Goal: Transaction & Acquisition: Purchase product/service

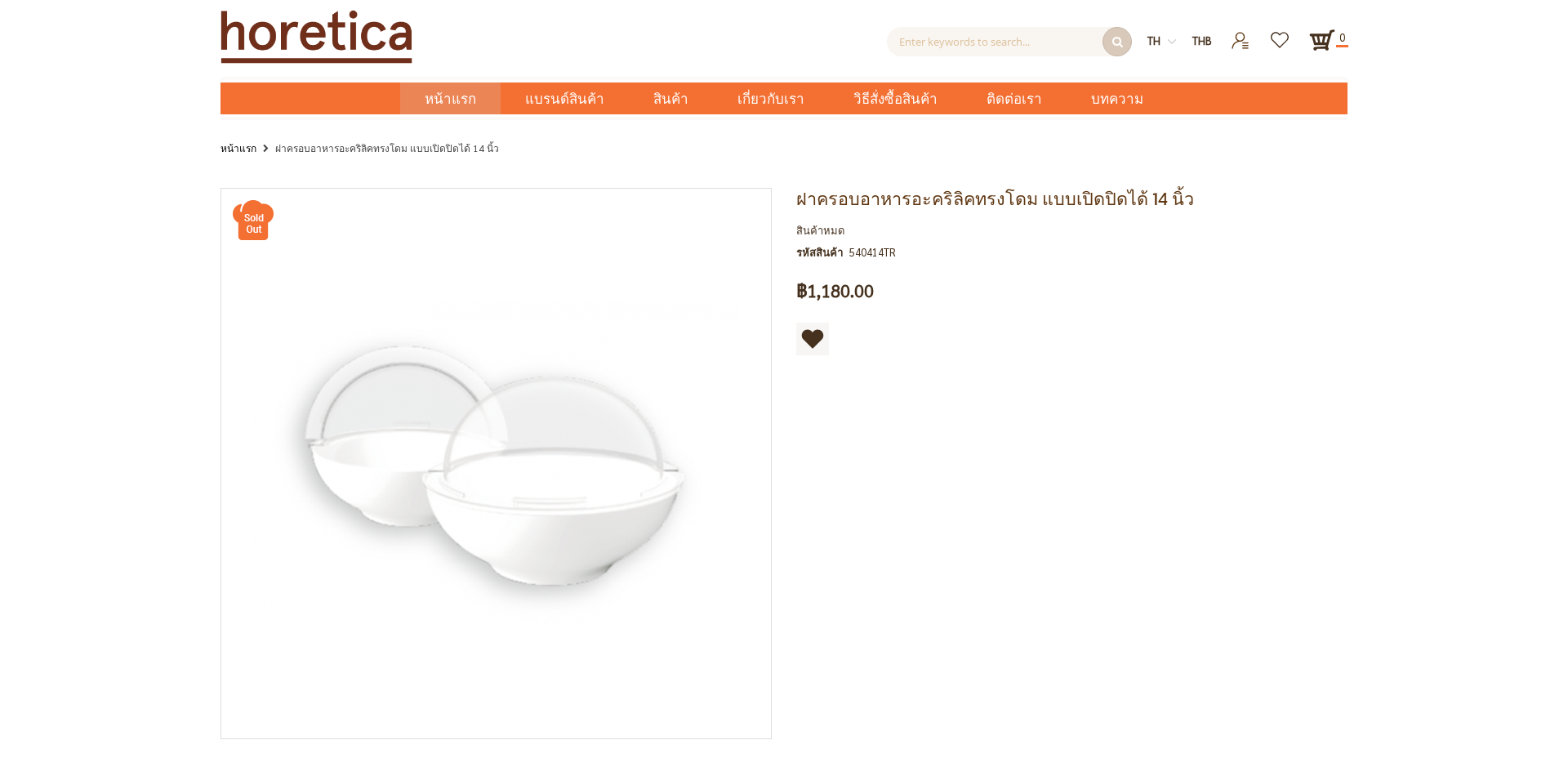
click at [476, 92] on span "หน้าแรก" at bounding box center [450, 99] width 52 height 22
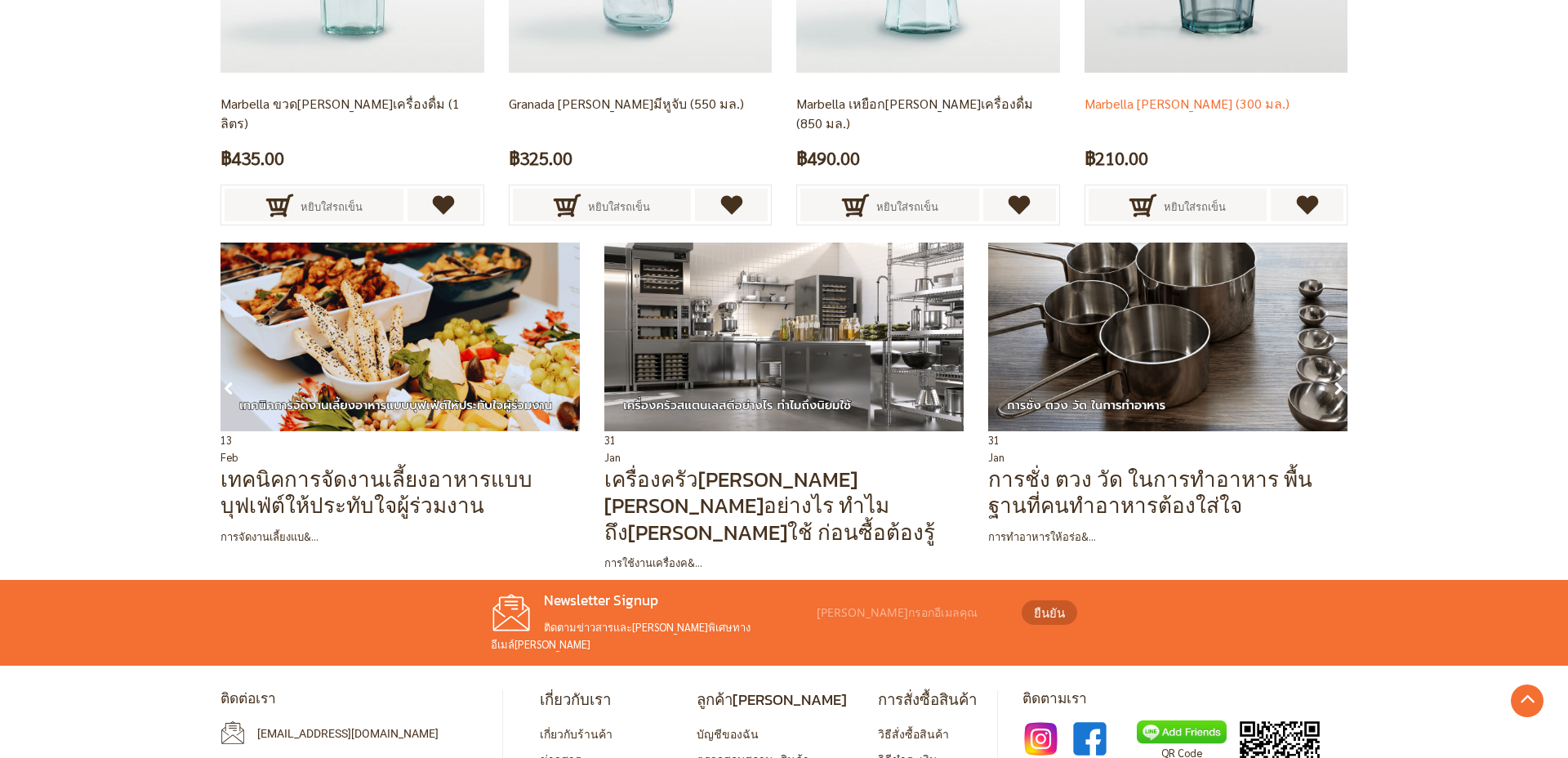
scroll to position [4069, 0]
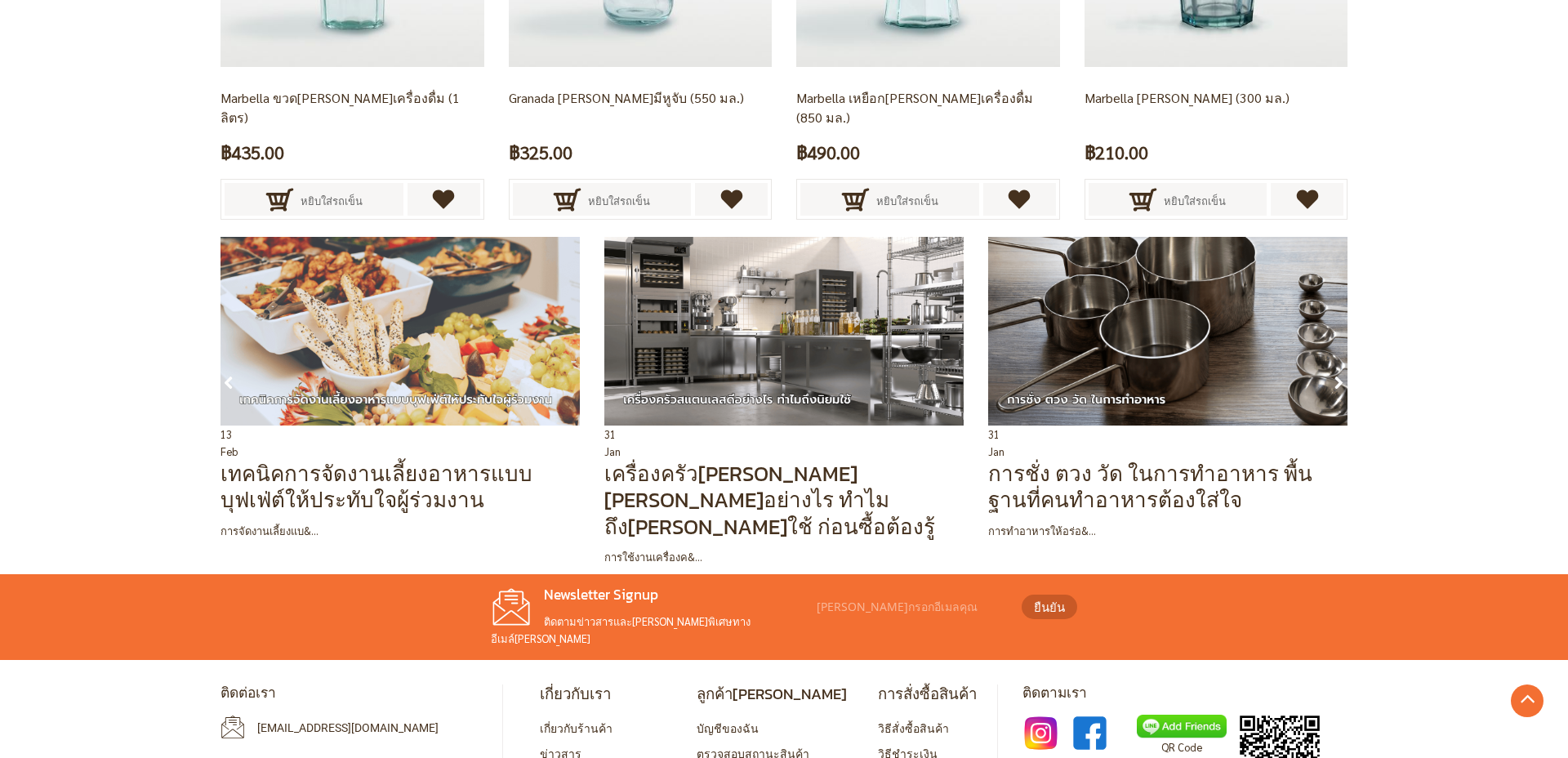
click at [398, 375] on img at bounding box center [400, 331] width 360 height 189
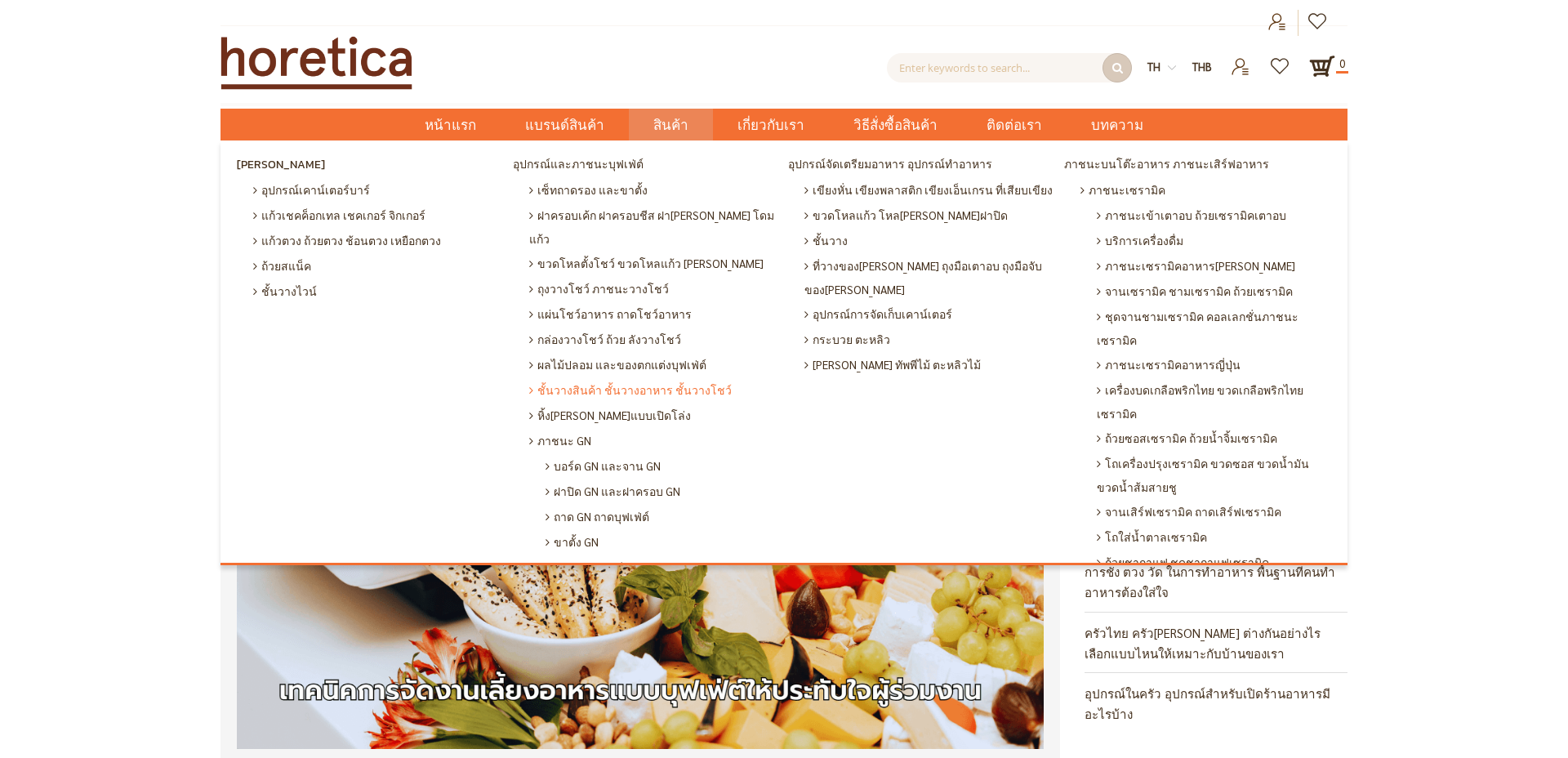
click at [630, 378] on span "ชั้นวางสินค้า ชั้นวางอาหาร ชั้นวางโชว์" at bounding box center [631, 390] width 203 height 25
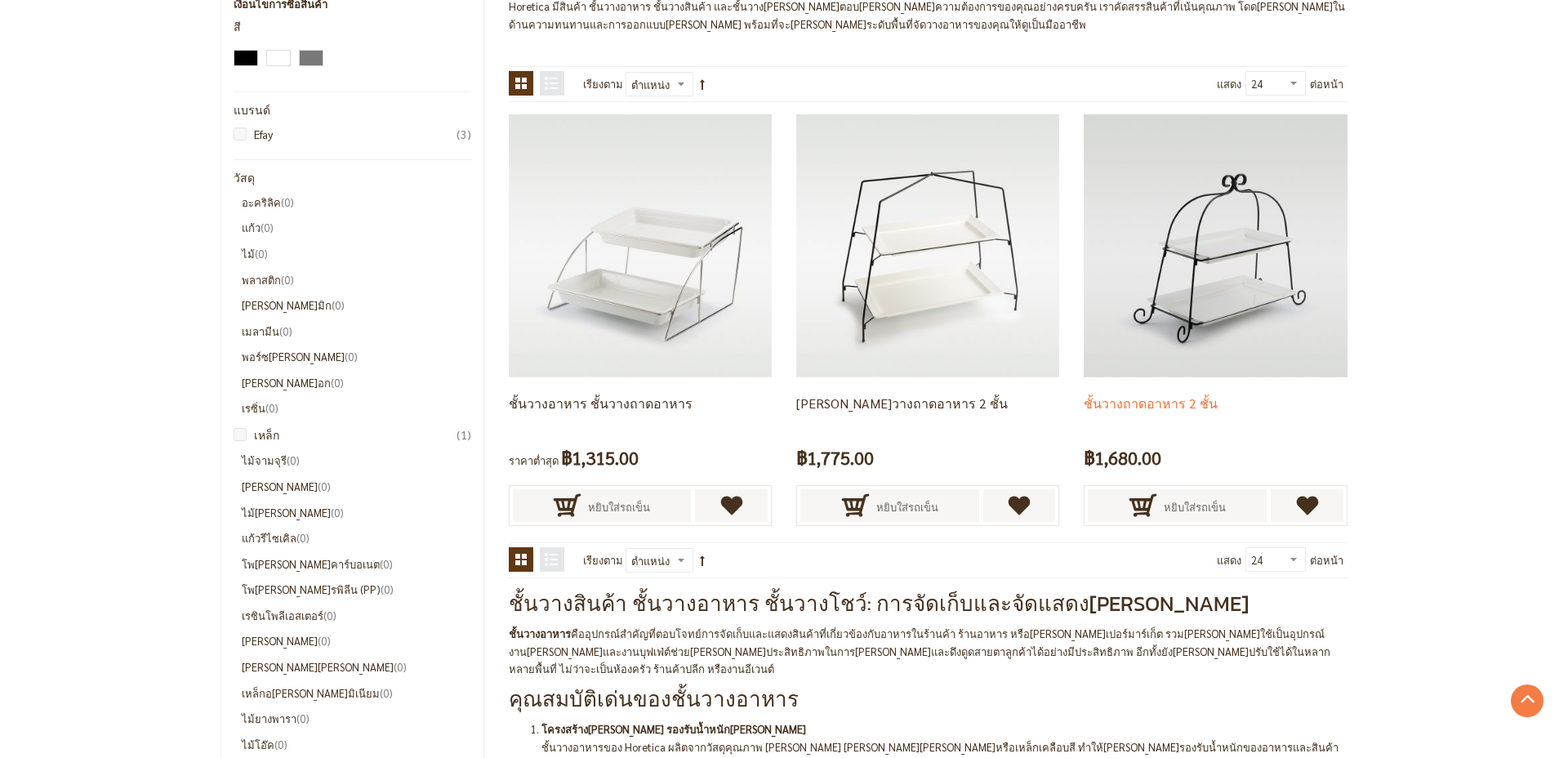
scroll to position [147, 0]
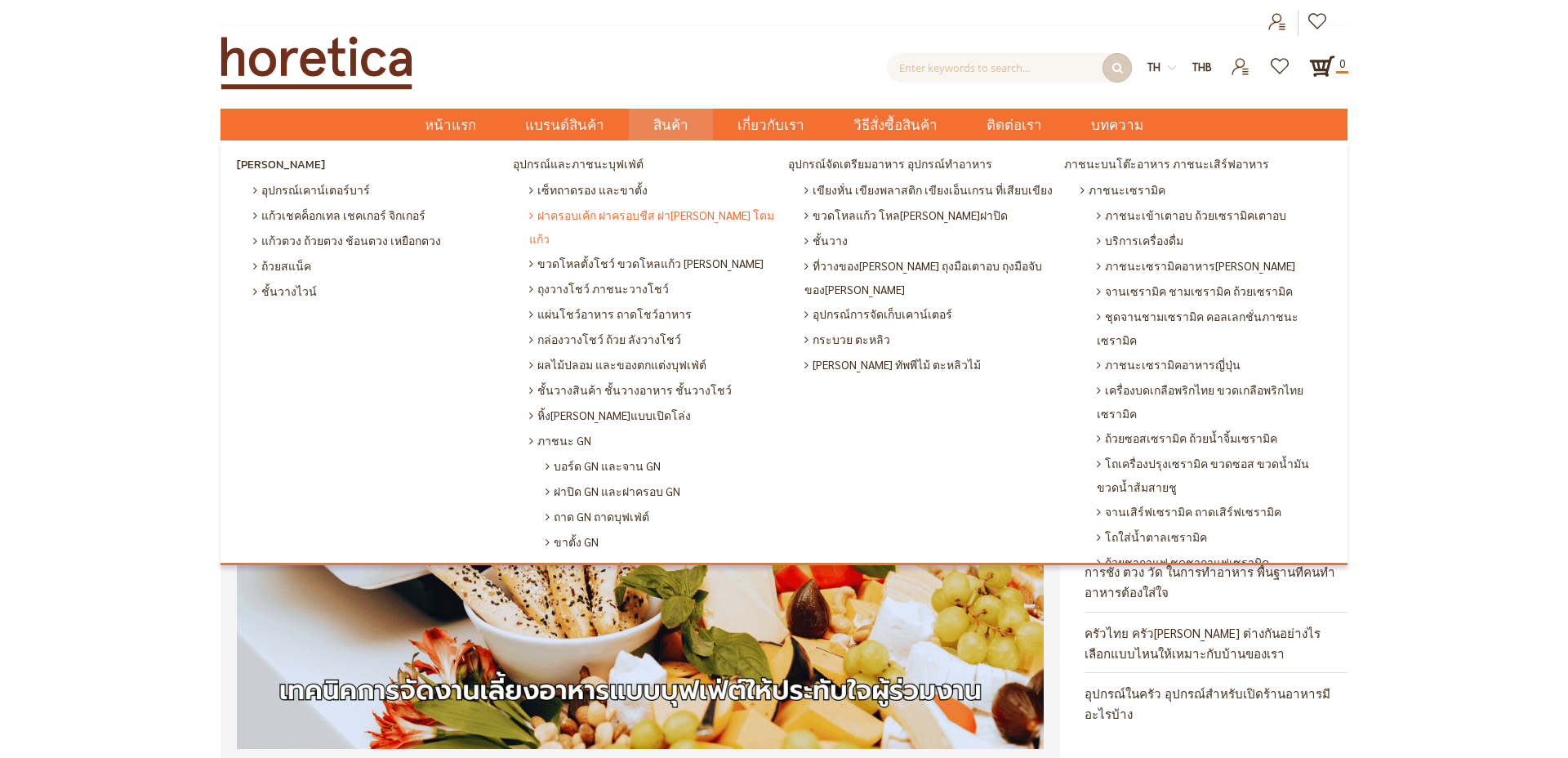
click at [636, 214] on span "ฝาครอบเค้ก ฝาครอบชีส ฝา[PERSON_NAME] โดมแก้ว" at bounding box center [655, 226] width 252 height 48
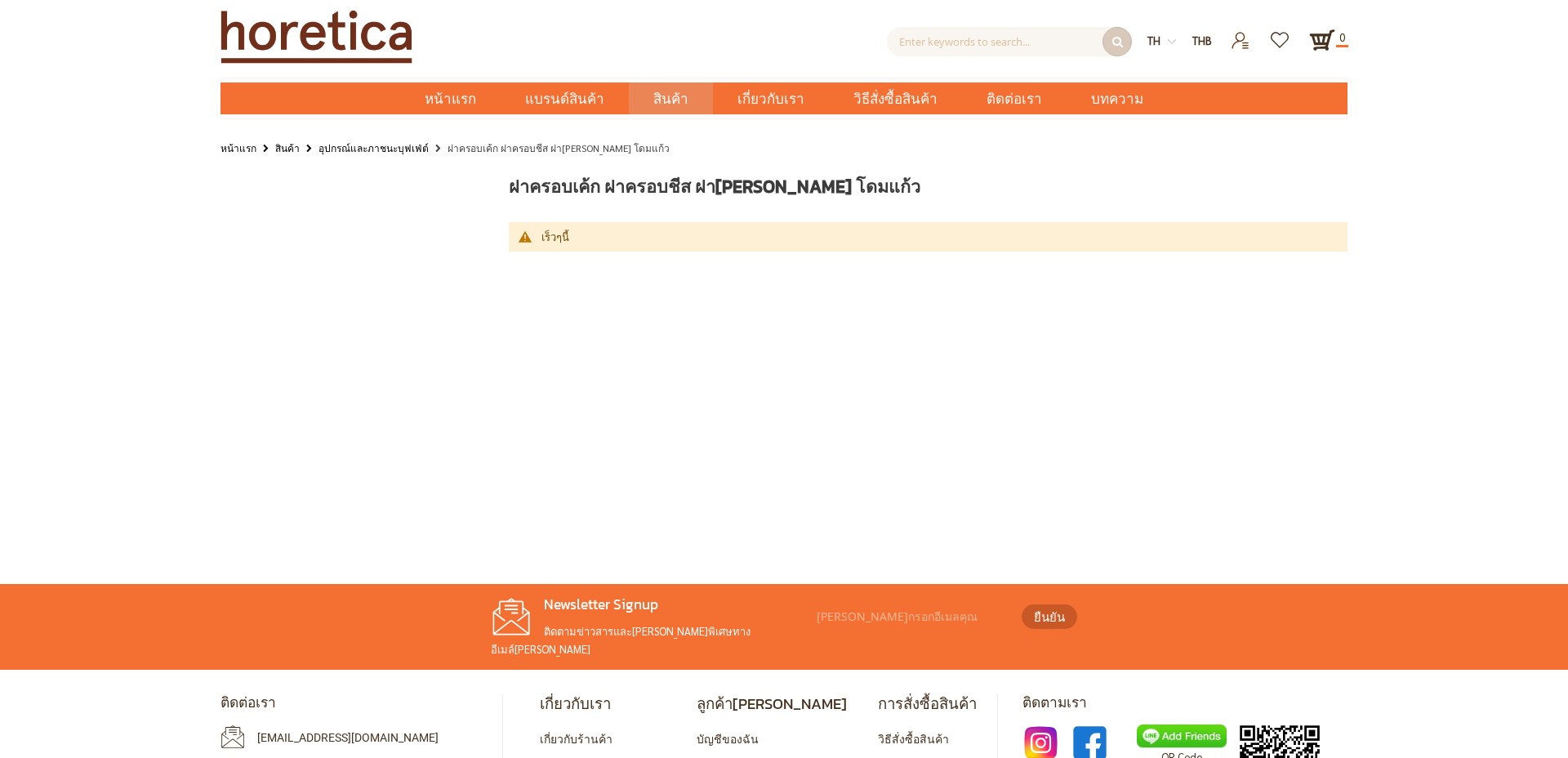
click at [361, 149] on link "อุปกรณ์และภาชนะบุฟเฟ่ต์" at bounding box center [373, 147] width 110 height 18
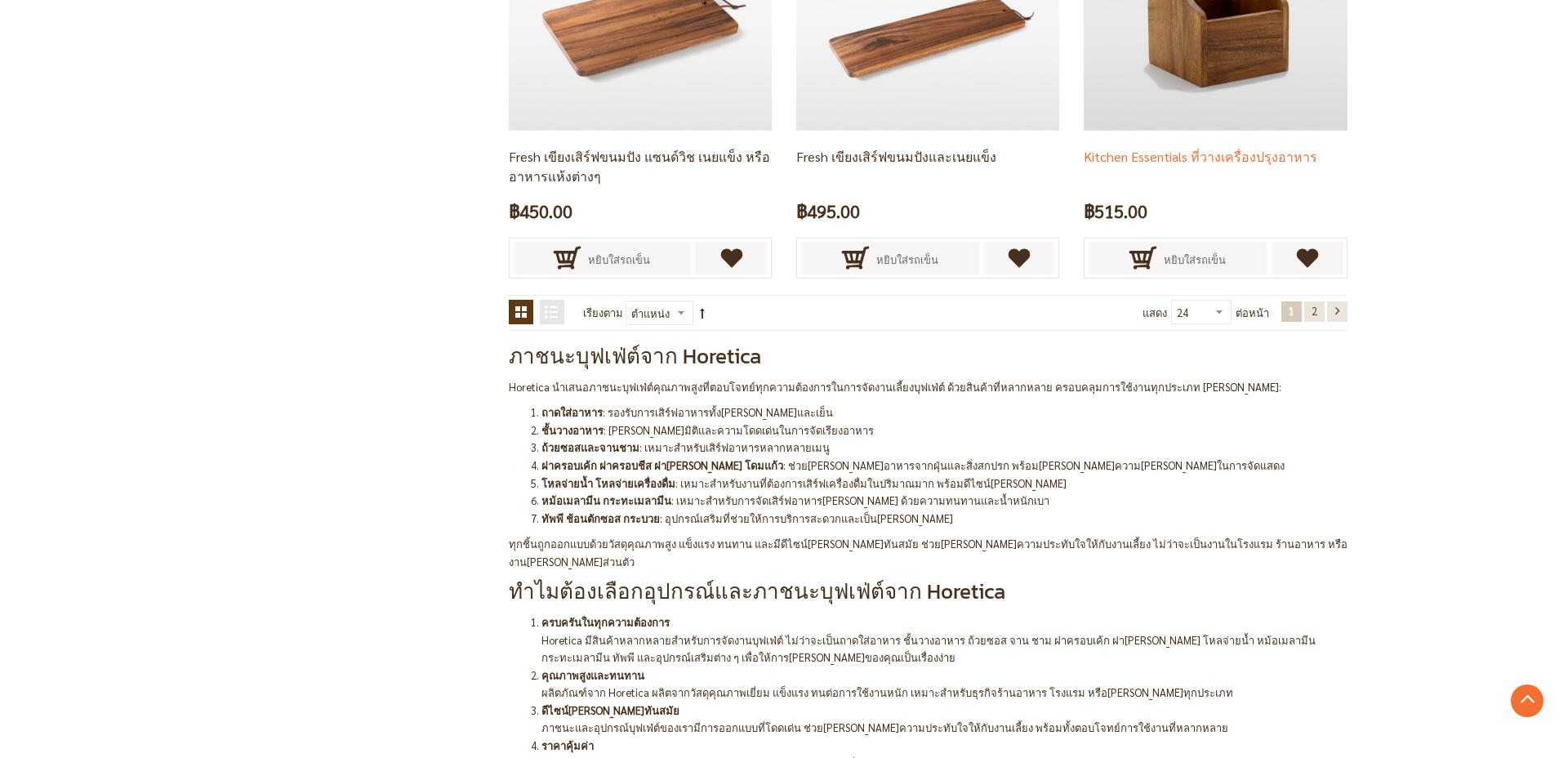
scroll to position [3487, 0]
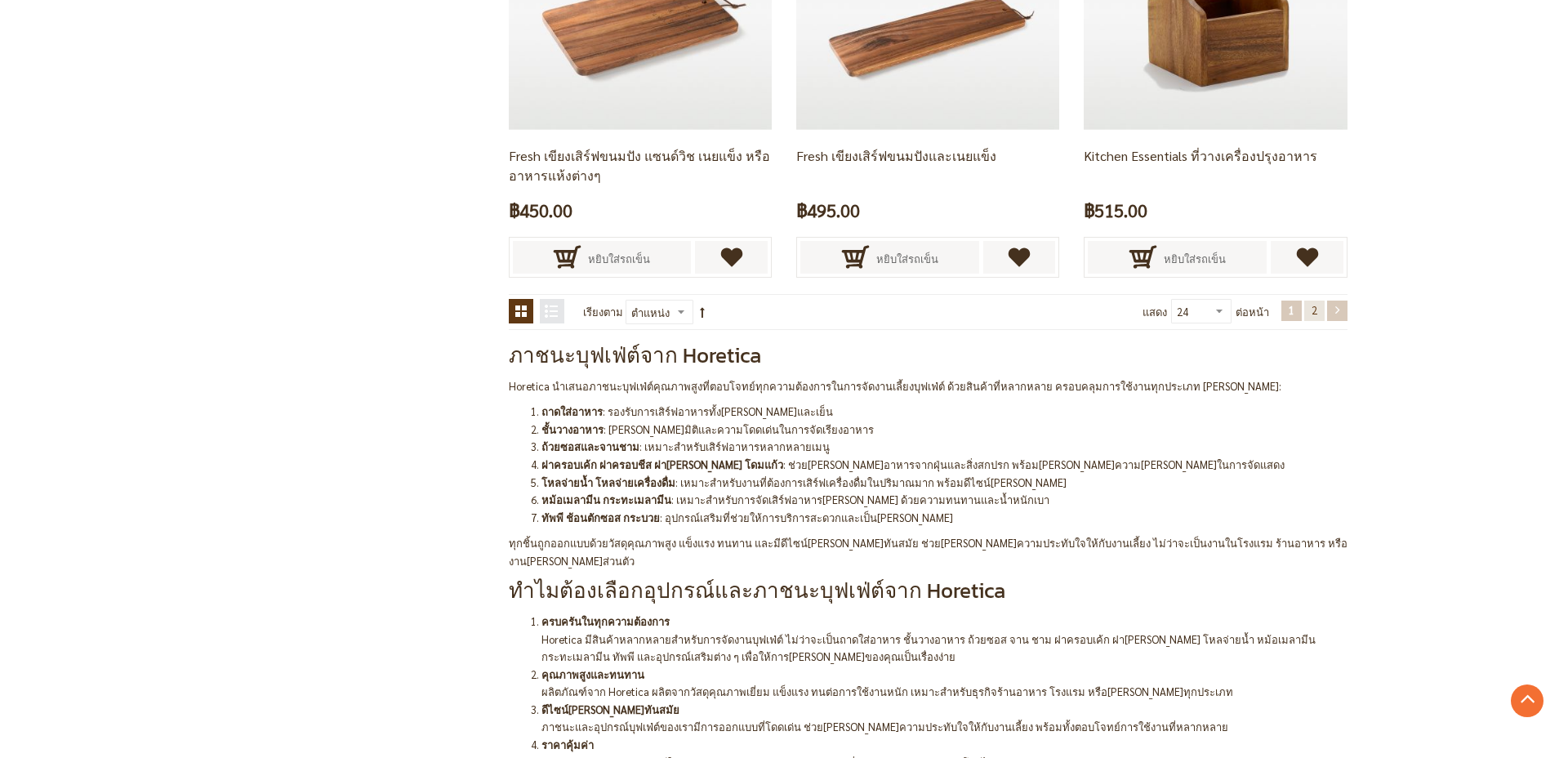
click at [1343, 317] on link "หน้า ถัดไป" at bounding box center [1337, 311] width 21 height 21
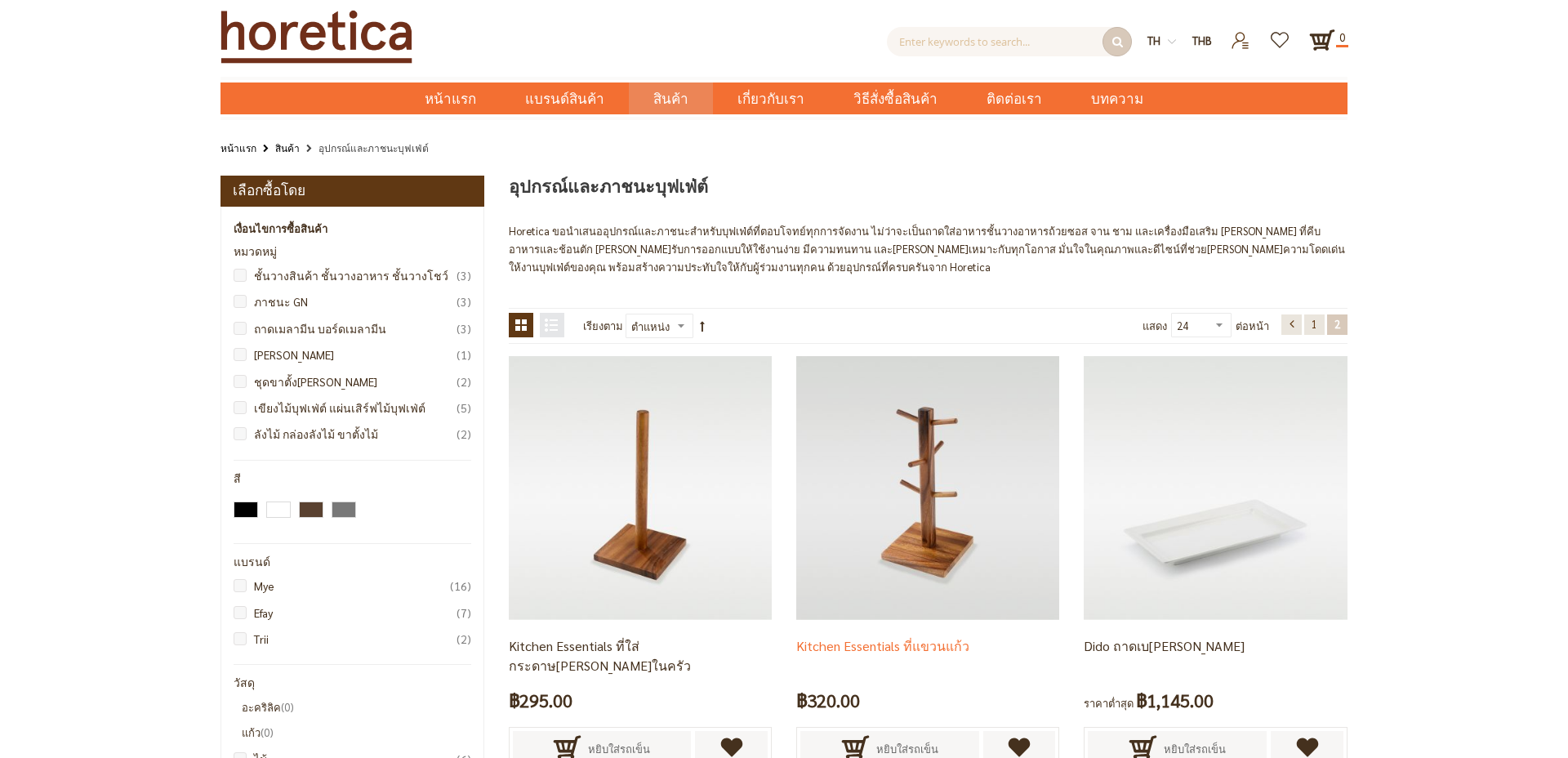
scroll to position [4, 0]
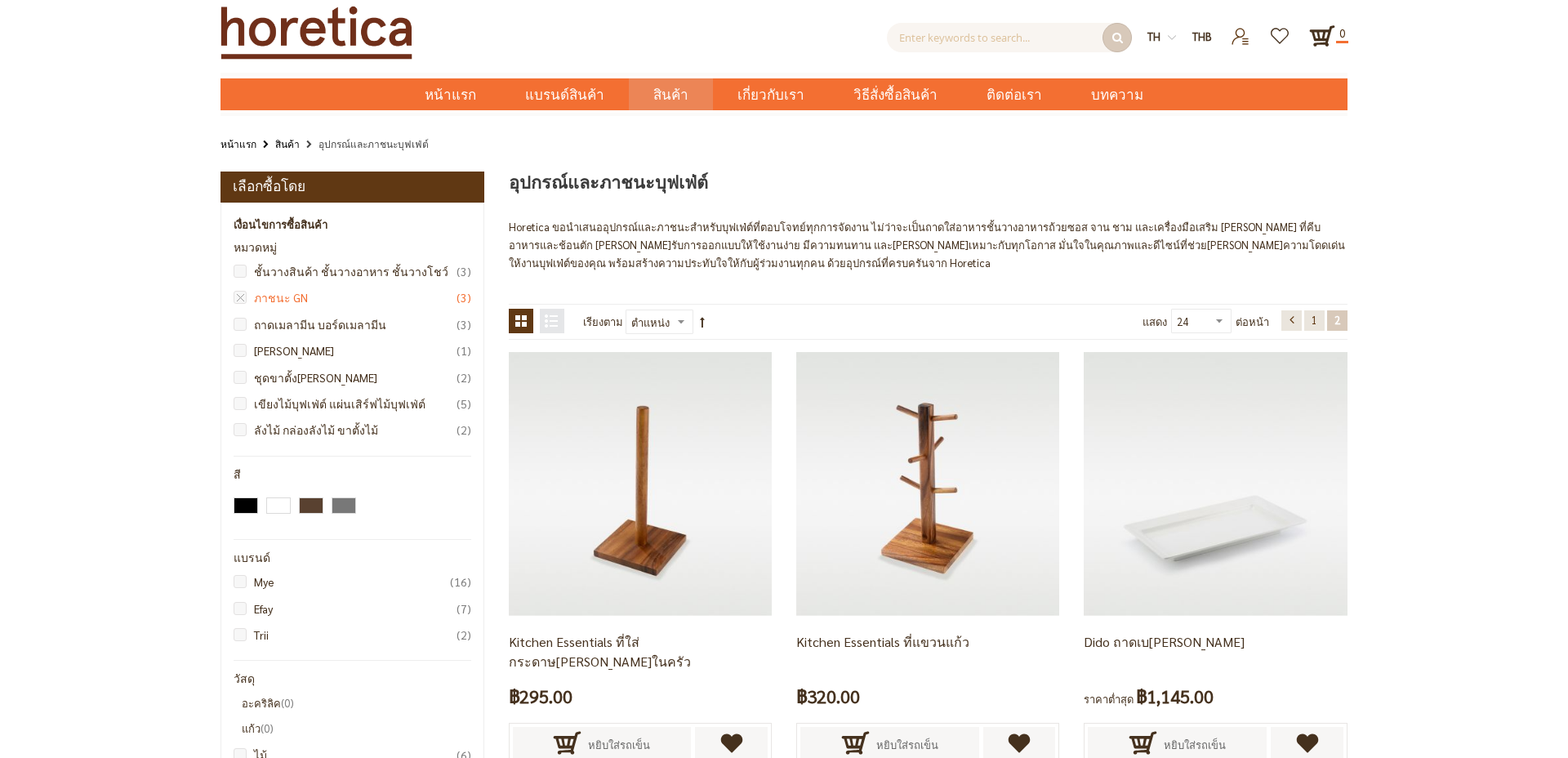
click at [298, 298] on link "ภาชนะ GN 3 รายการ" at bounding box center [356, 297] width 229 height 18
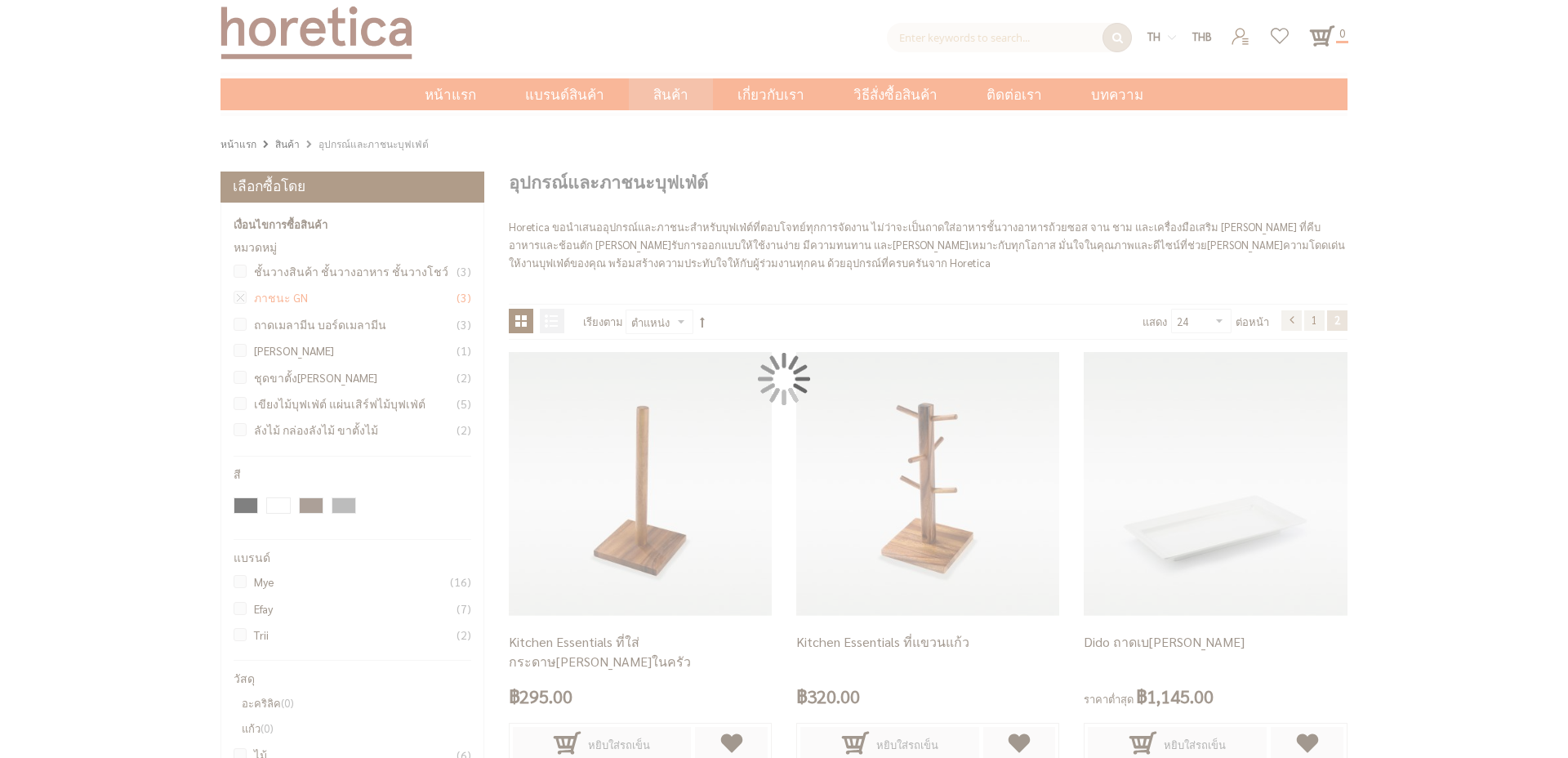
click at [298, 298] on div at bounding box center [784, 379] width 1568 height 758
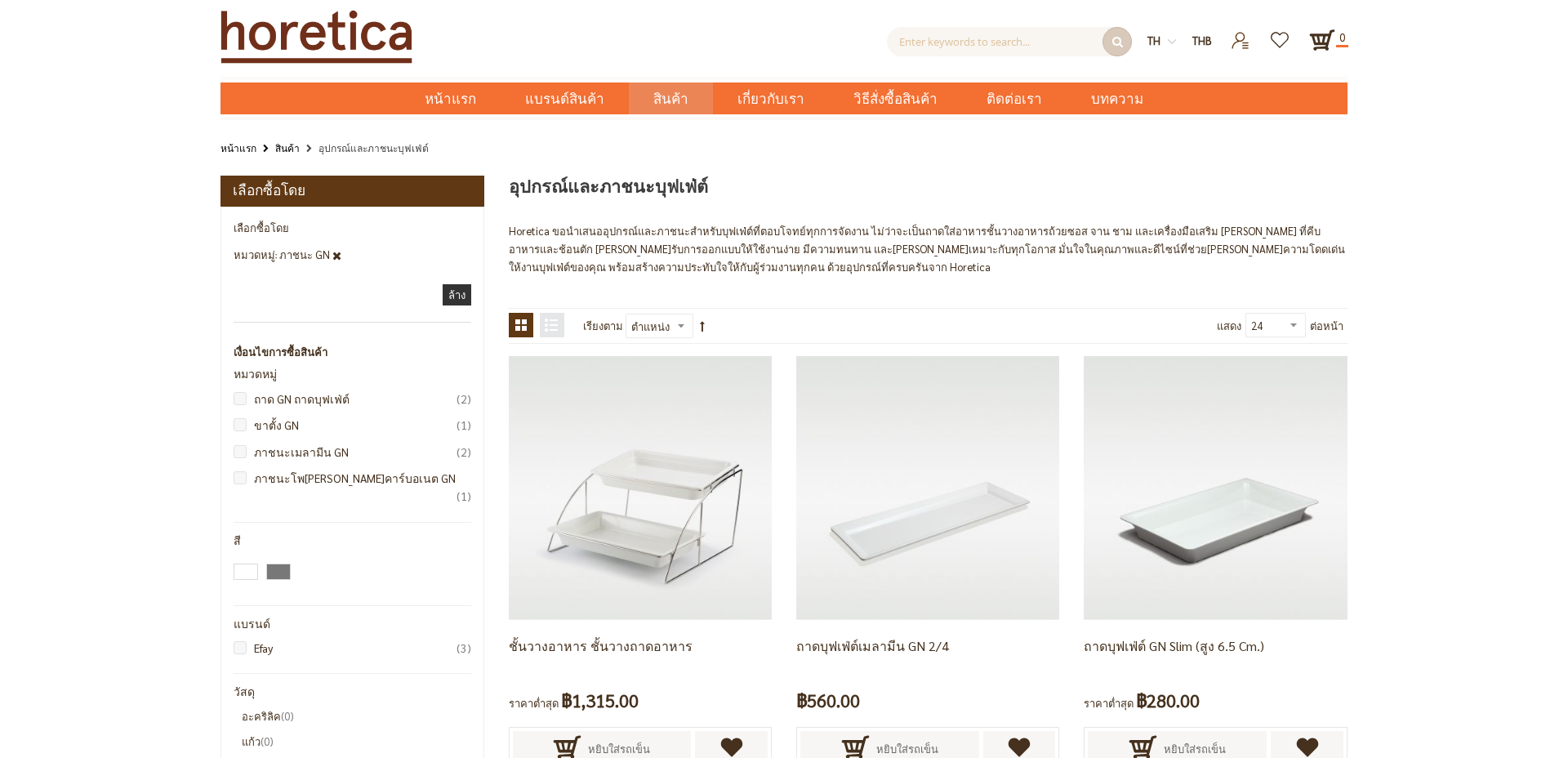
click at [462, 294] on span "ล้าง" at bounding box center [456, 294] width 17 height 14
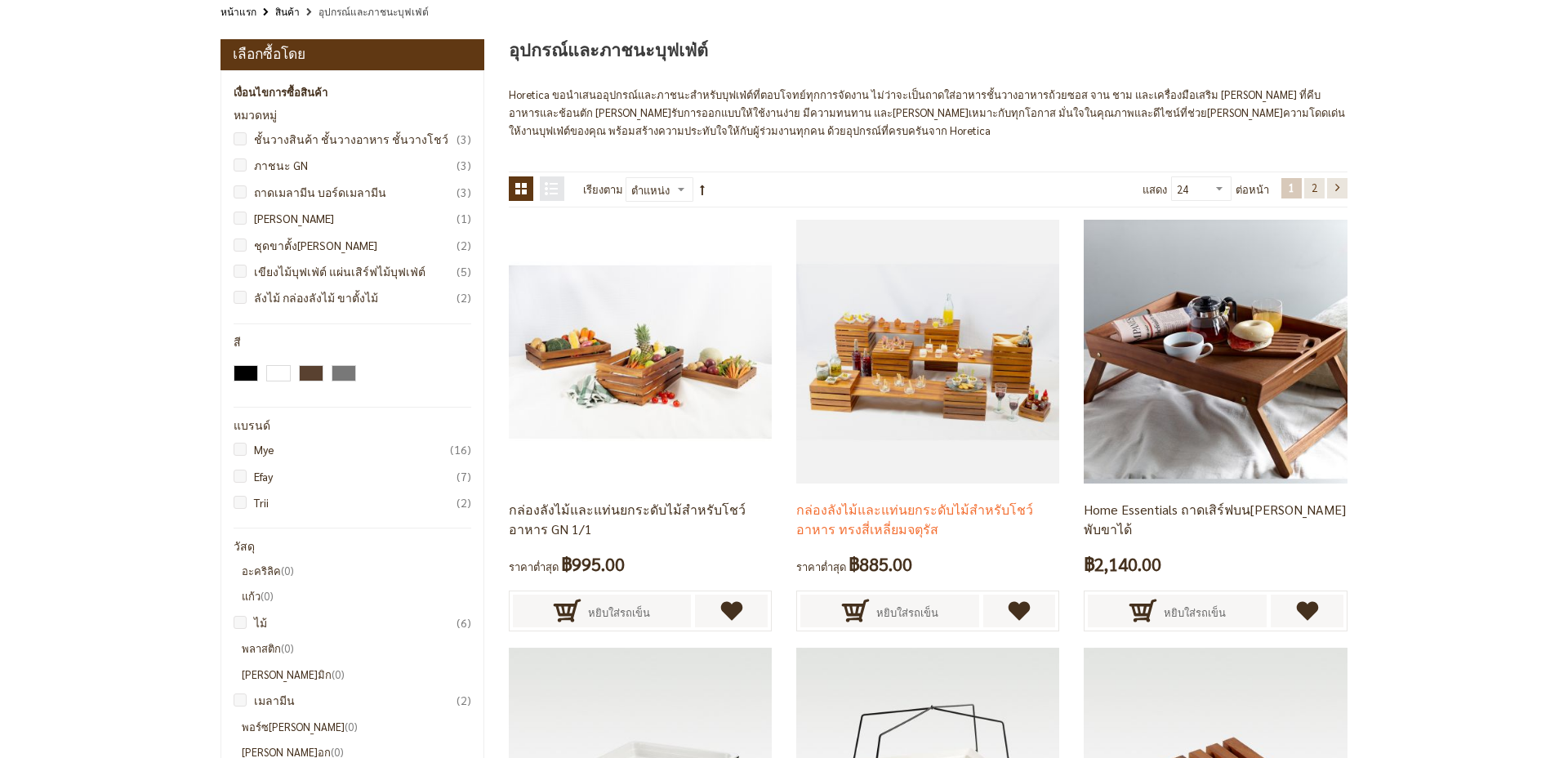
scroll to position [141, 0]
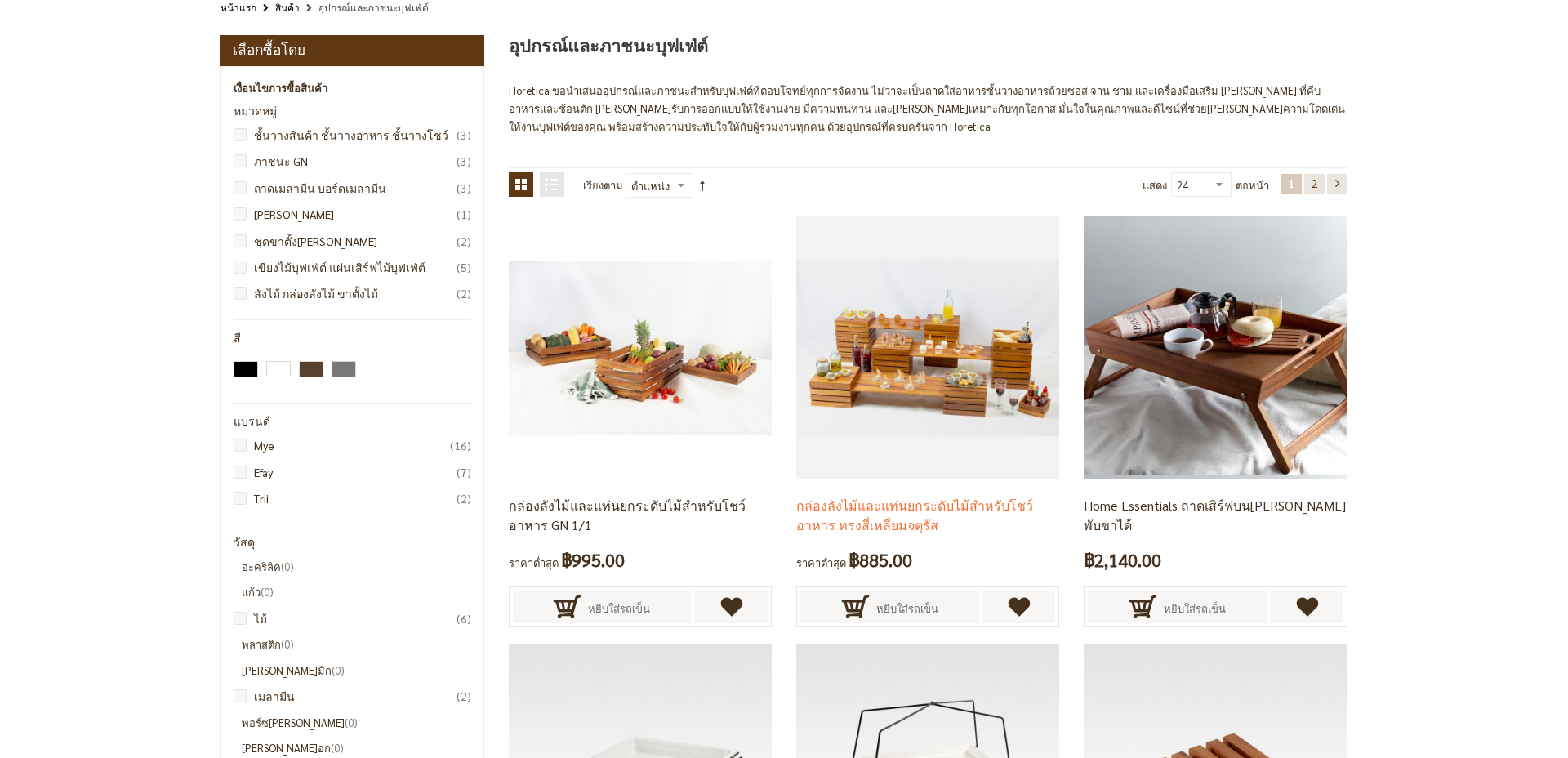
click at [885, 503] on link "กล่องลังไม้และแท่นยกระดับไม้สำหรับโชว์อาหาร ทรงสี่เหลี่ยมจตุรัส" at bounding box center [915, 515] width 237 height 37
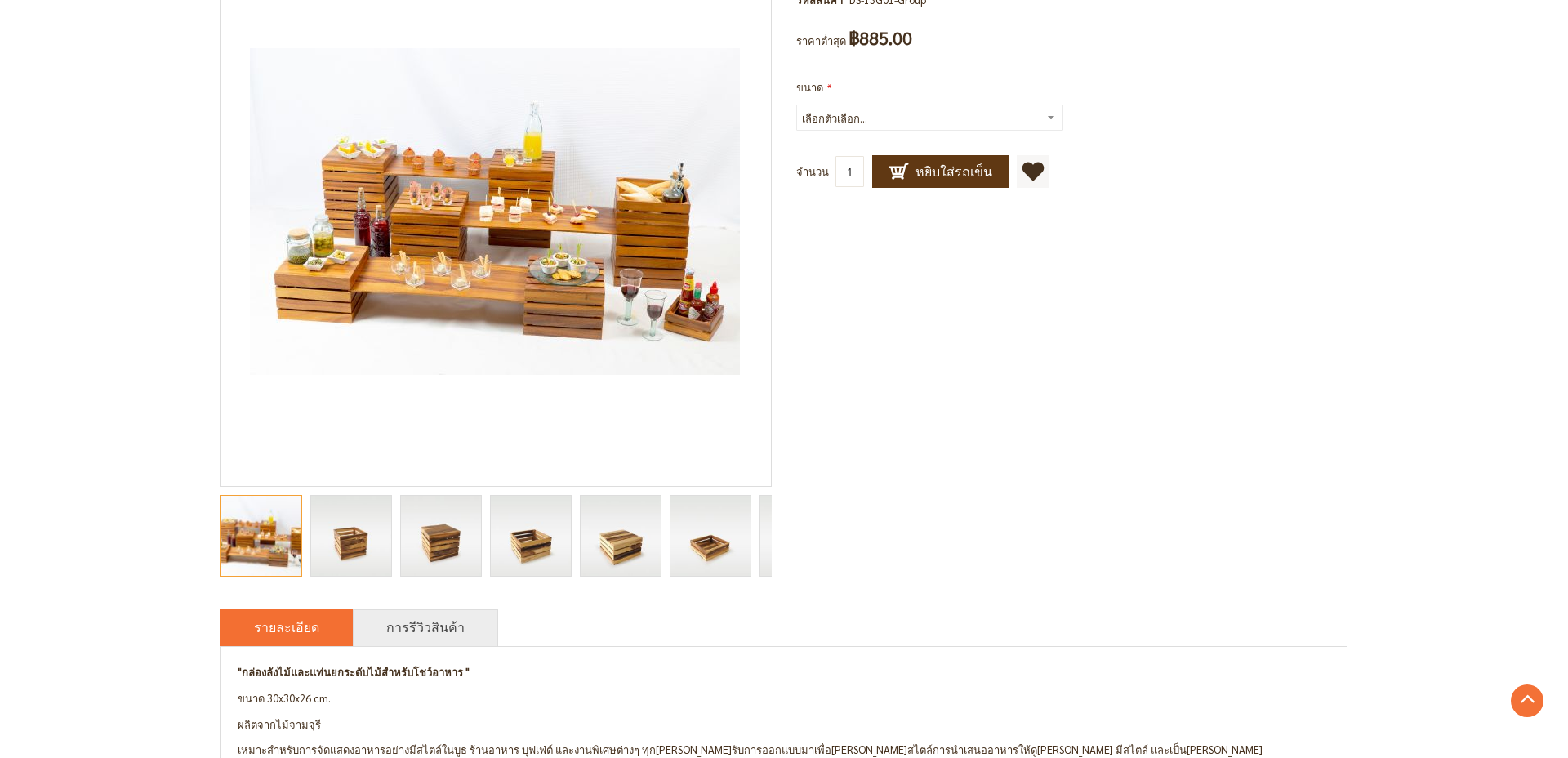
scroll to position [254, 0]
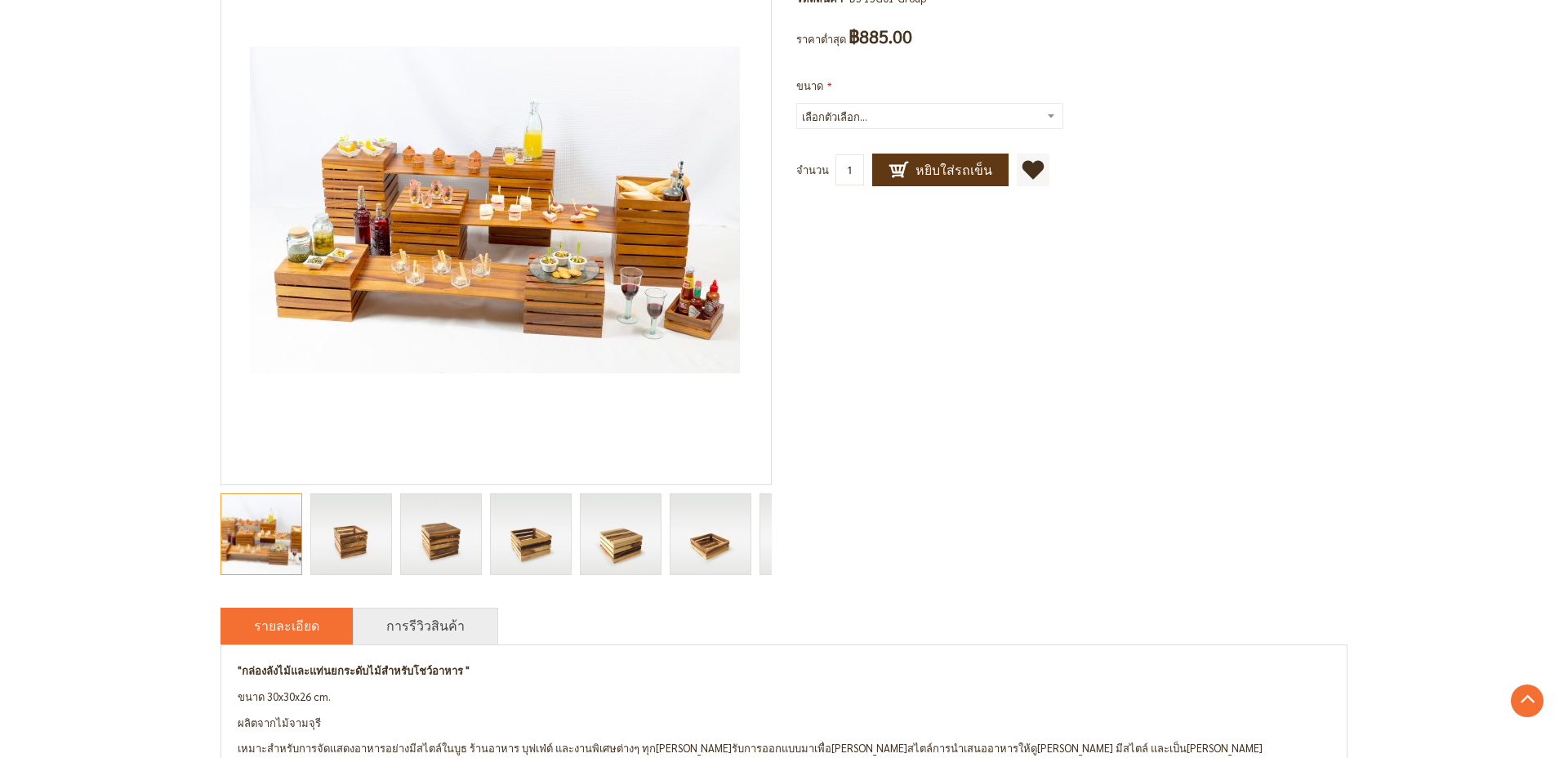
click at [354, 542] on img "กล่องลังไม้และแท่นยกระดับไม้สำหรับโชว์อาหาร ทรงสี่เหลี่ยมจตุรัส" at bounding box center [350, 534] width 80 height 80
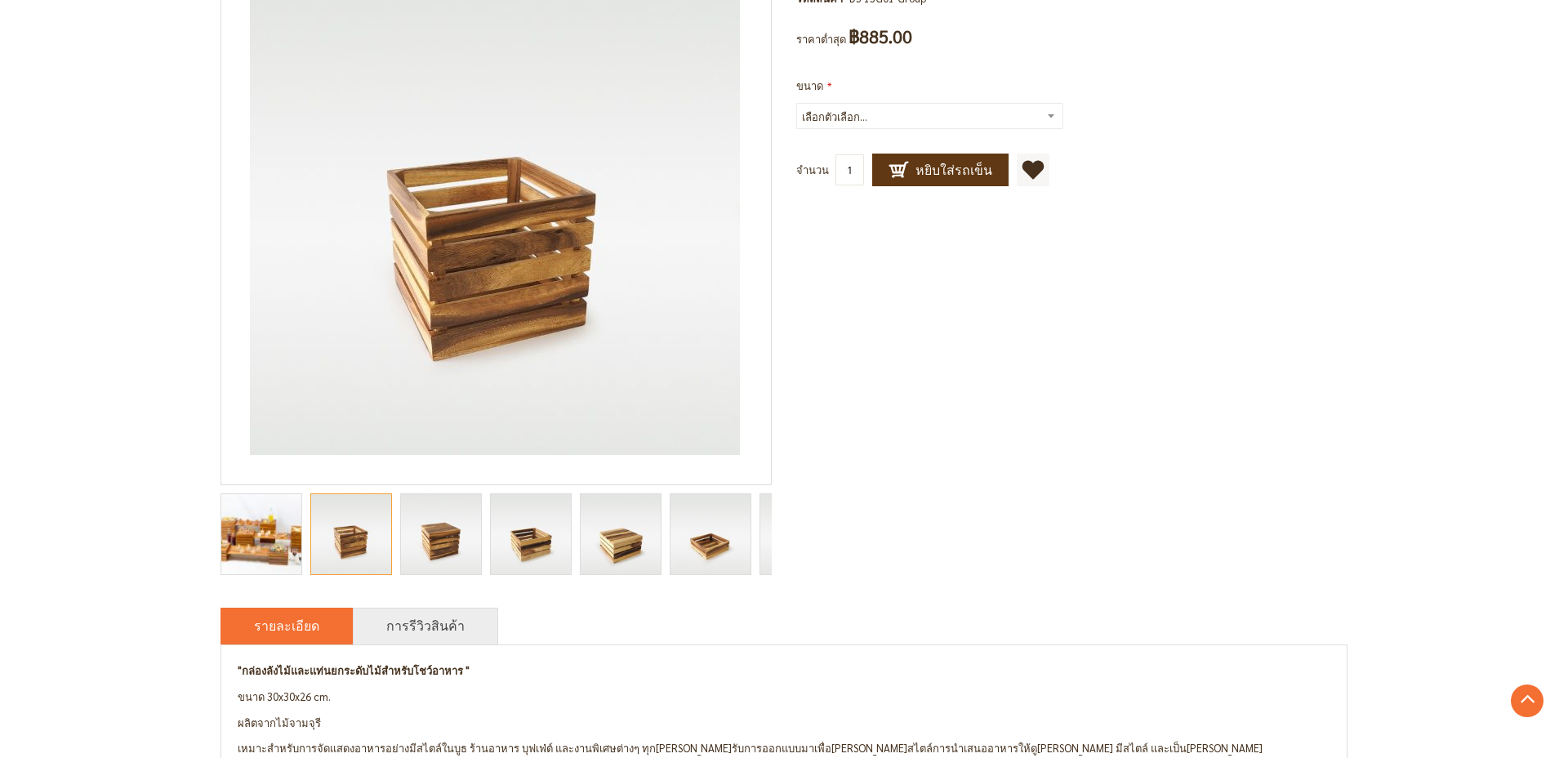
click at [441, 534] on img "กล่องลังไม้และแท่นยกระดับไม้สำหรับโชว์อาหาร ทรงสี่เหลี่ยมจตุรัส" at bounding box center [440, 534] width 80 height 80
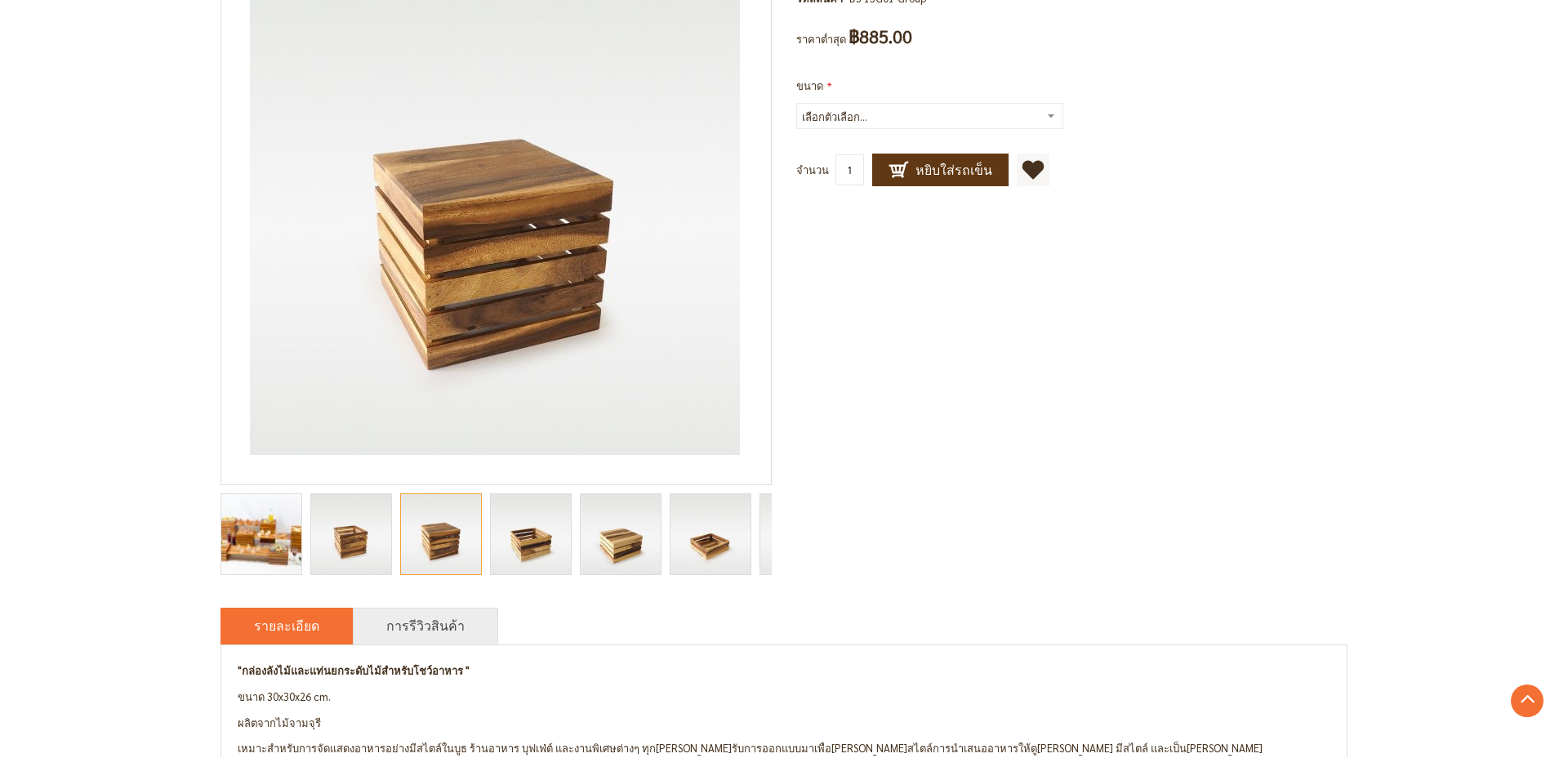
click at [531, 535] on img "กล่องลังไม้และแท่นยกระดับไม้สำหรับโชว์อาหาร ทรงสี่เหลี่ยมจตุรัส" at bounding box center [530, 534] width 80 height 80
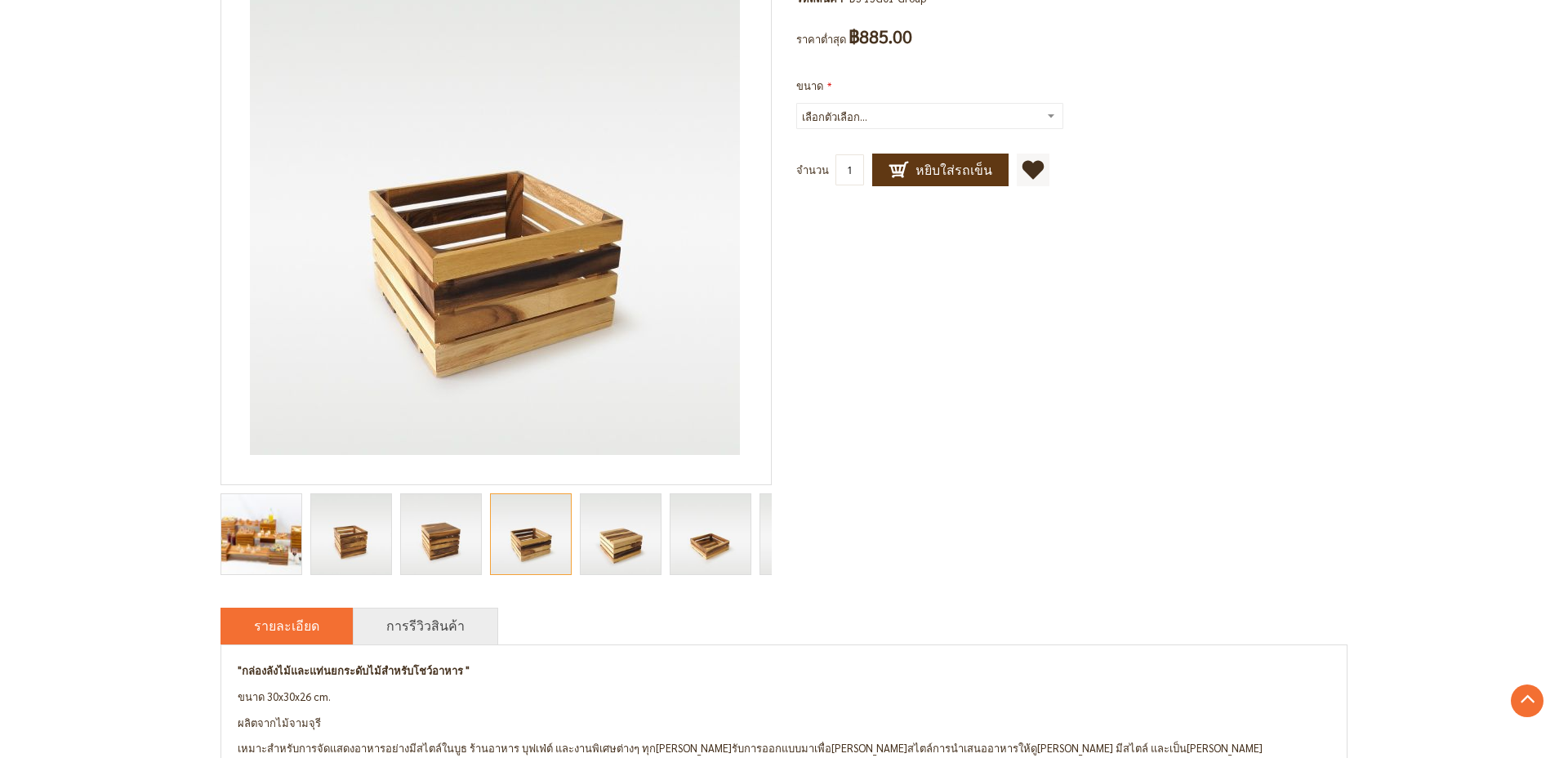
click at [620, 538] on img "กล่องลังไม้และแท่นยกระดับไม้สำหรับโชว์อาหาร ทรงสี่เหลี่ยมจตุรัส" at bounding box center [620, 534] width 80 height 80
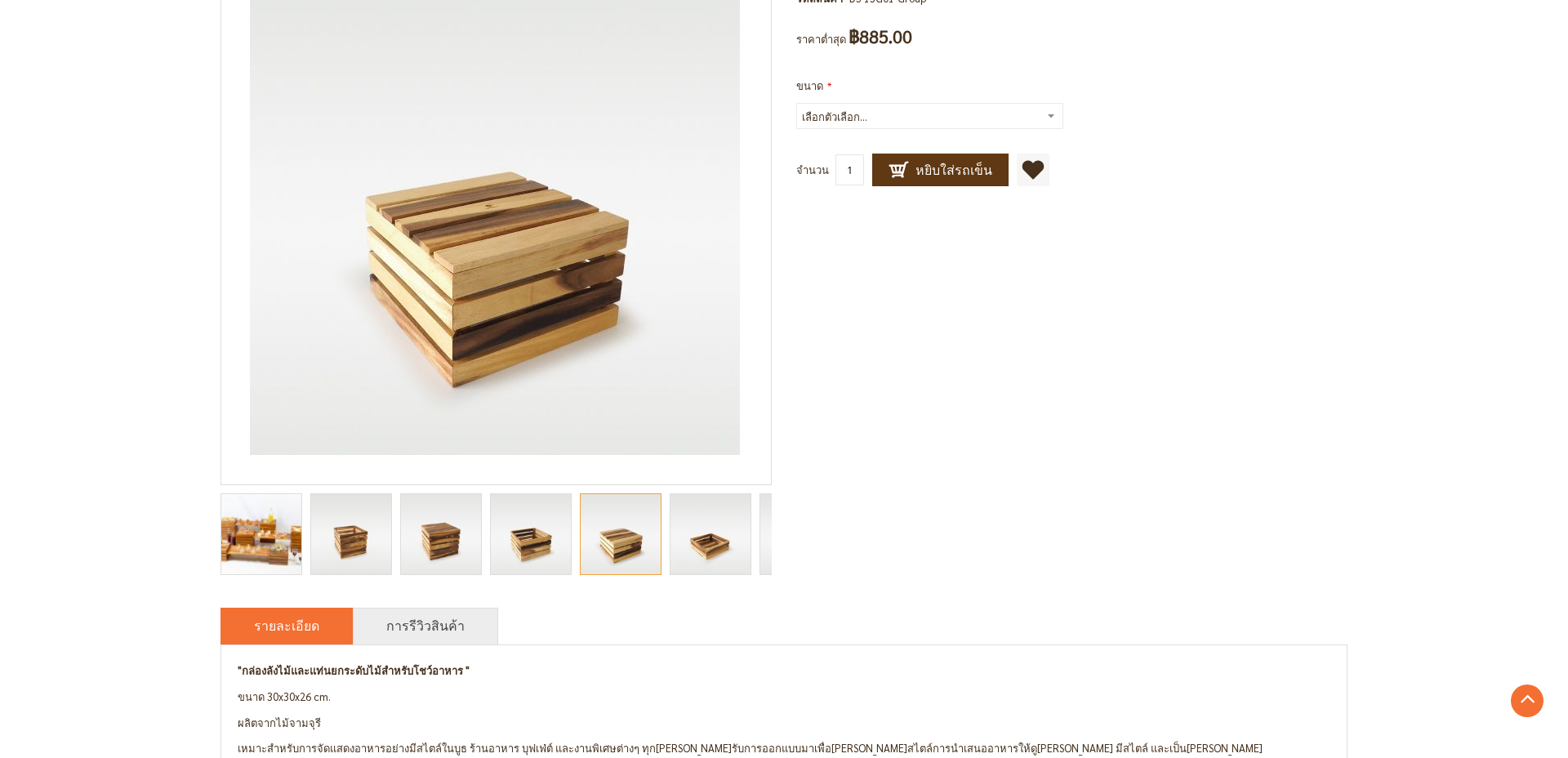
click at [701, 536] on img "กล่องลังไม้และแท่นยกระดับไม้สำหรับโชว์อาหาร ทรงสี่เหลี่ยมจตุรัส" at bounding box center [710, 534] width 80 height 80
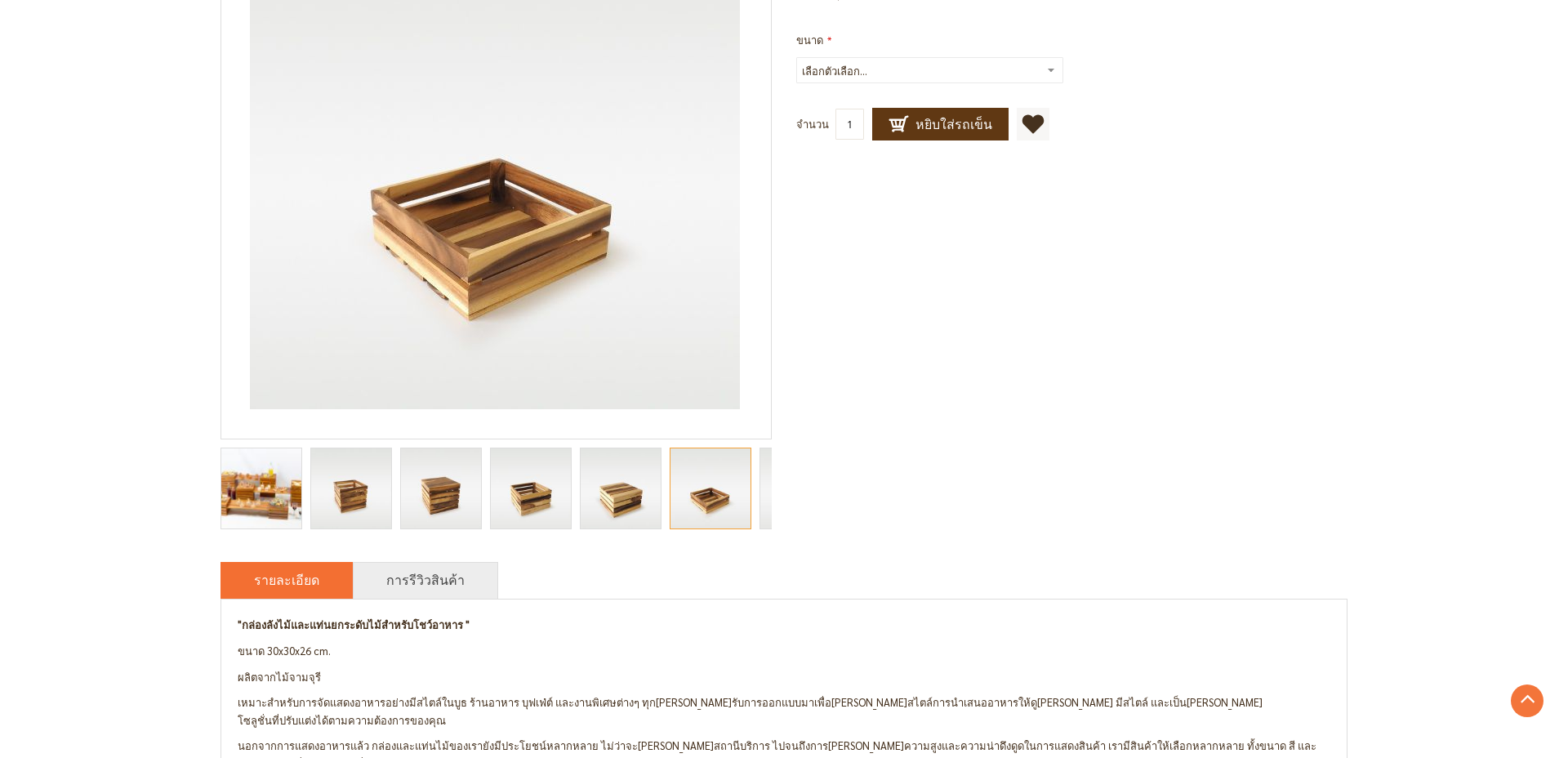
scroll to position [0, 0]
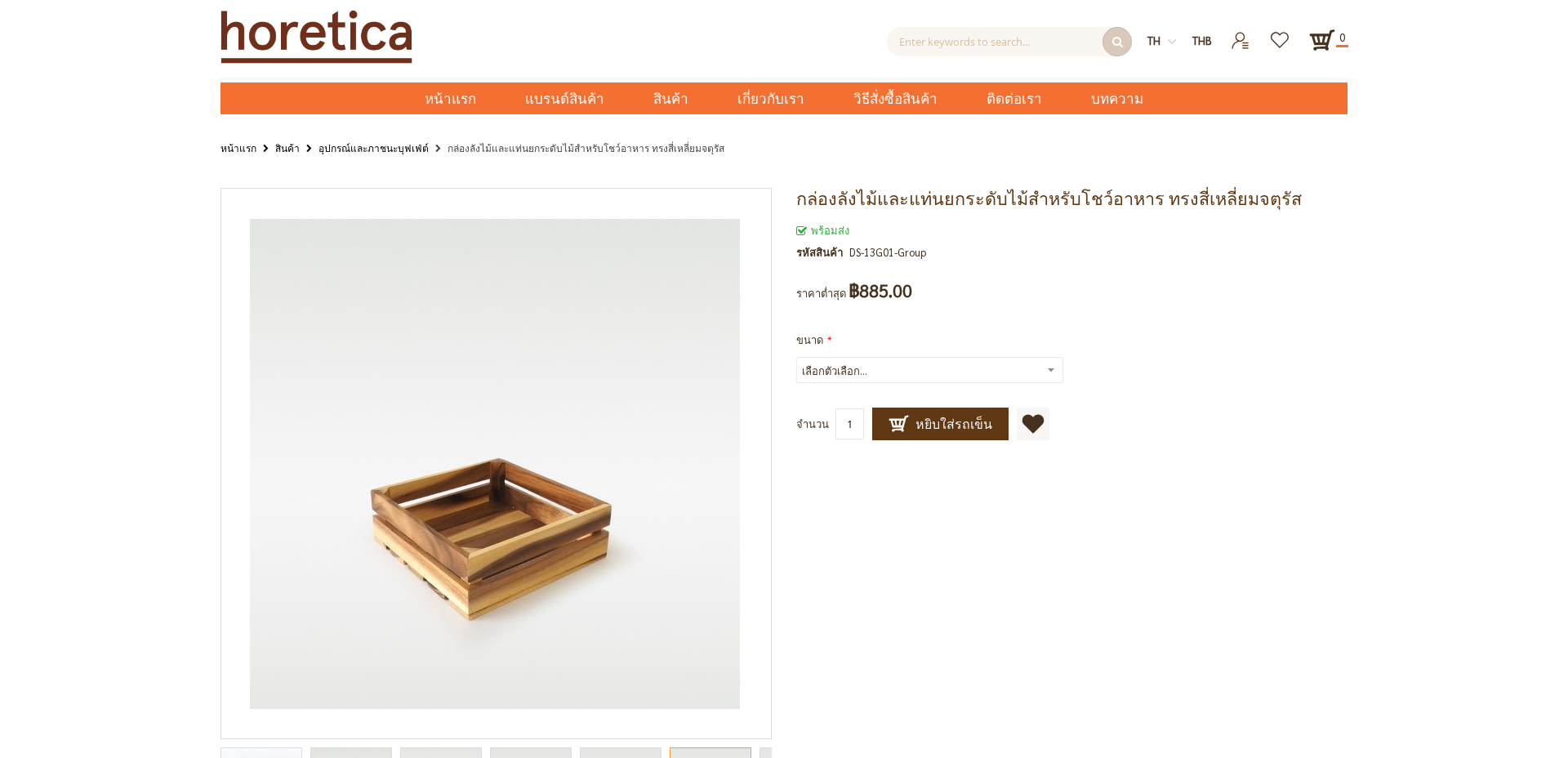
click at [904, 371] on select "เลือกตัวเลือก... เล็ก กลาง +฿460.00 ใหญ่ +฿1,200.00" at bounding box center [930, 370] width 267 height 26
click at [796, 356] on select "เลือกตัวเลือก... เล็ก กลาง +฿460.00 ใหญ่ +฿1,200.00" at bounding box center [930, 369] width 267 height 26
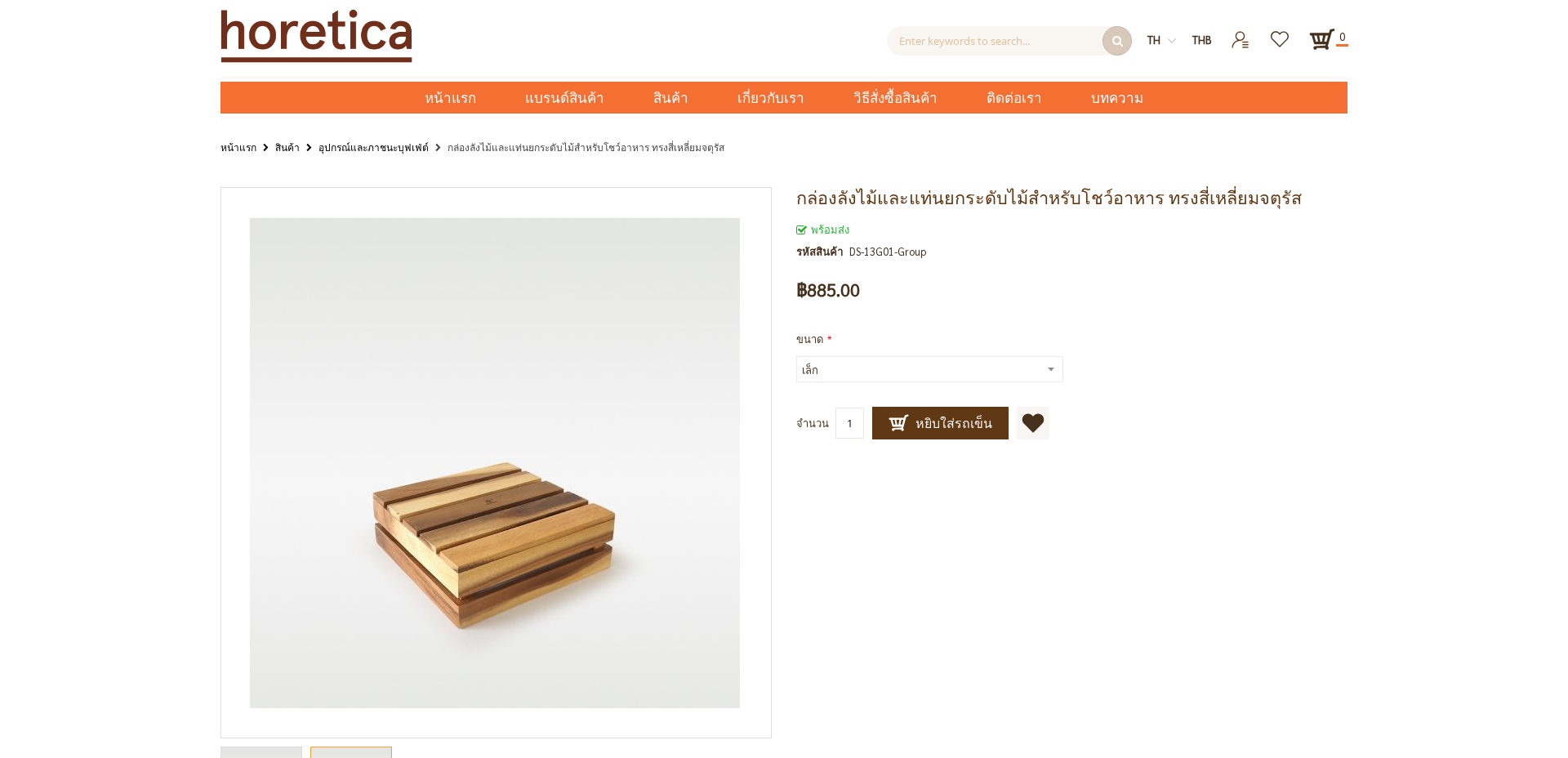
scroll to position [0, 0]
click at [897, 377] on select "เลือกตัวเลือก... เล็ก กลาง +฿460.00 ใหญ่ +฿1,200.00" at bounding box center [930, 370] width 267 height 26
select select "49"
click at [796, 357] on select "เลือกตัวเลือก... เล็ก กลาง +฿460.00 ใหญ่ +฿1,200.00" at bounding box center [930, 370] width 267 height 26
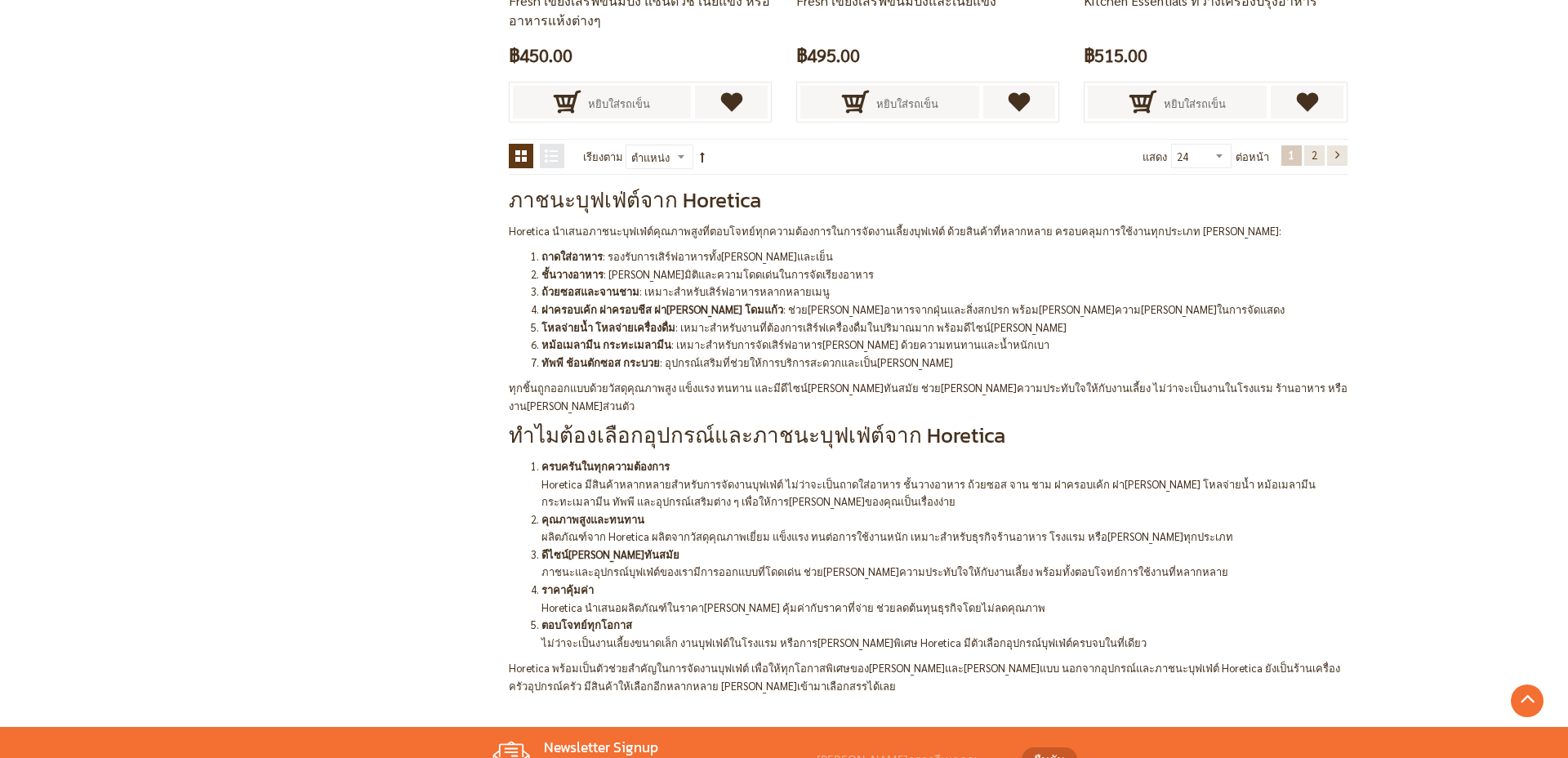
scroll to position [3643, 0]
click at [1333, 156] on link "หน้า ถัดไป" at bounding box center [1337, 155] width 21 height 21
